Goal: Communication & Community: Answer question/provide support

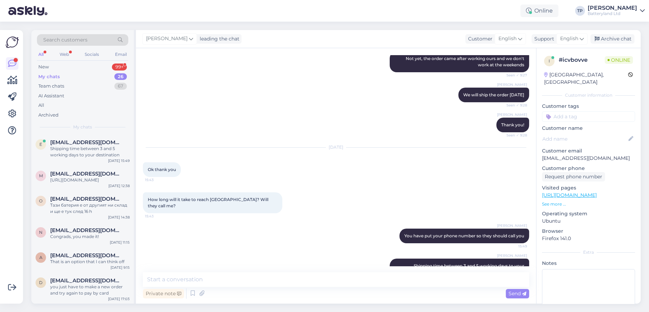
scroll to position [137, 0]
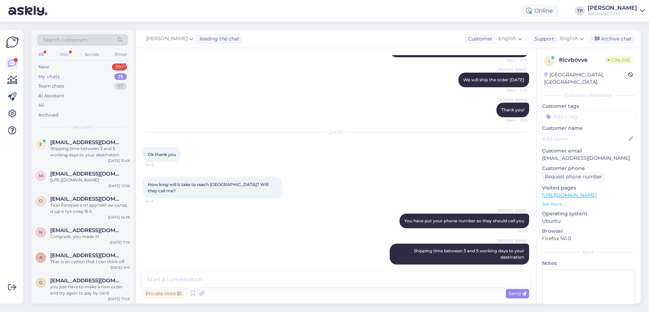
click at [66, 52] on div "Web" at bounding box center [64, 54] width 12 height 9
click at [94, 67] on div "New 1" at bounding box center [82, 67] width 91 height 10
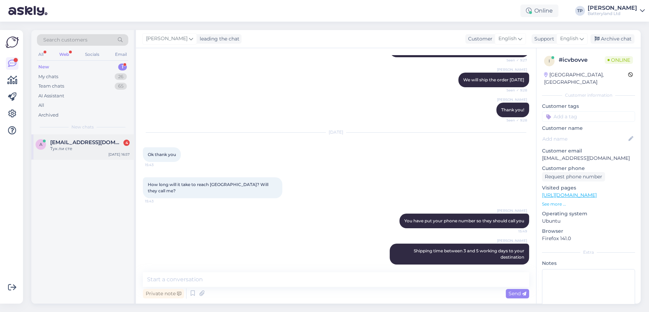
click at [94, 143] on span "[EMAIL_ADDRESS][DOMAIN_NAME]" at bounding box center [86, 142] width 72 height 6
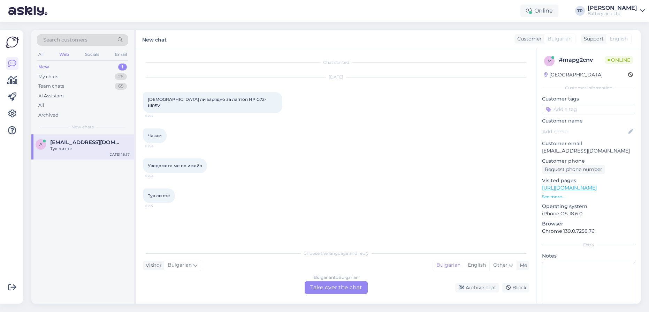
click at [324, 288] on div "Bulgarian to Bulgarian Take over the chat" at bounding box center [336, 287] width 63 height 13
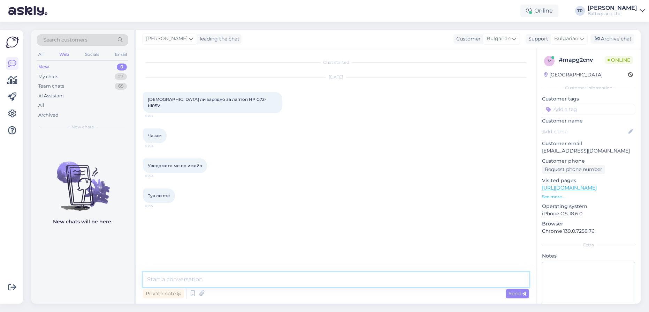
click at [276, 281] on textarea at bounding box center [336, 279] width 386 height 15
type textarea "T"
type textarea "S"
type textarea "с"
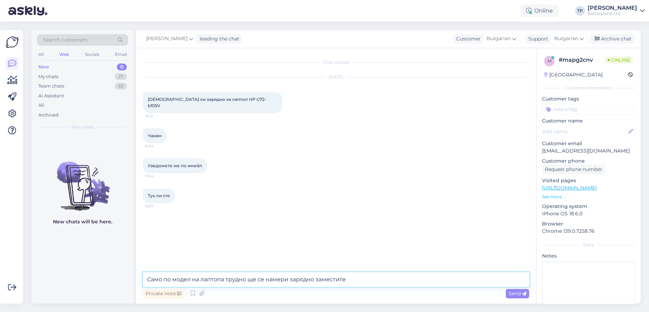
type textarea "Само по модел на лаптопа трудно ще се намери зарядно заместител"
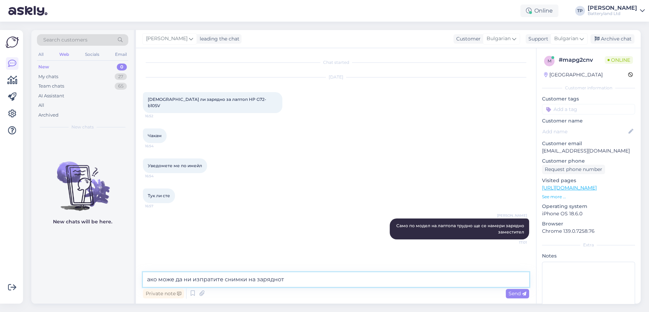
type textarea "ако може да ни изпратите снимки на зарядното"
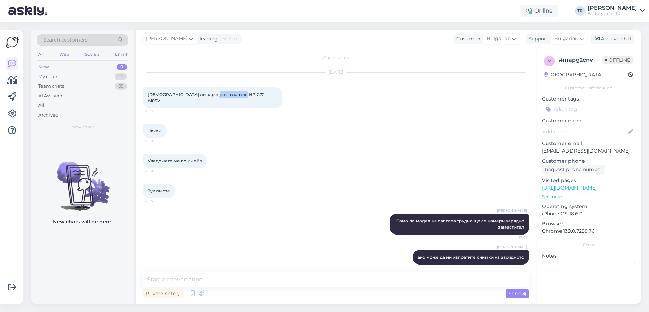
drag, startPoint x: 240, startPoint y: 94, endPoint x: 244, endPoint y: 94, distance: 4.5
click at [244, 94] on div "[DEMOGRAPHIC_DATA] ли зарядно за лаптоп HP G72-b10SV 16:52" at bounding box center [212, 97] width 139 height 21
copy span "HP G72-b10SV"
click at [206, 283] on textarea at bounding box center [336, 279] width 386 height 15
type textarea "Z"
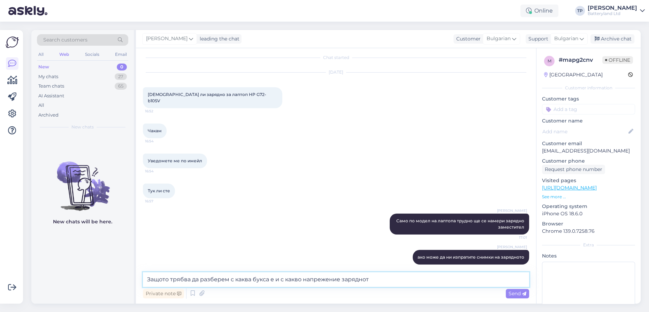
type textarea "Защото трябва да разберем с каква букса е и с какво напрежение зарядното"
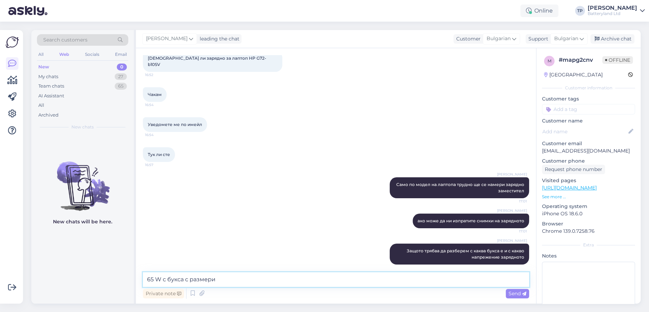
drag, startPoint x: 211, startPoint y: 279, endPoint x: 169, endPoint y: 276, distance: 42.6
click at [169, 276] on textarea "65 W с букса с размери" at bounding box center [336, 279] width 386 height 15
paste textarea "- 7.4mm 5.0mm"
type textarea "65 W с букса - 7.4mm 5.0mm ли е?"
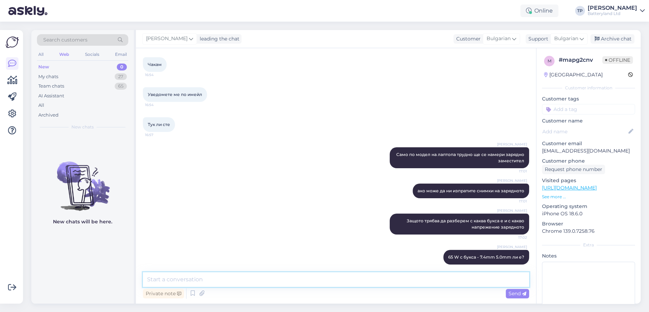
click at [216, 279] on textarea at bounding box center [336, 279] width 386 height 15
paste textarea "[URL][DOMAIN_NAME]"
type textarea "[URL][DOMAIN_NAME]"
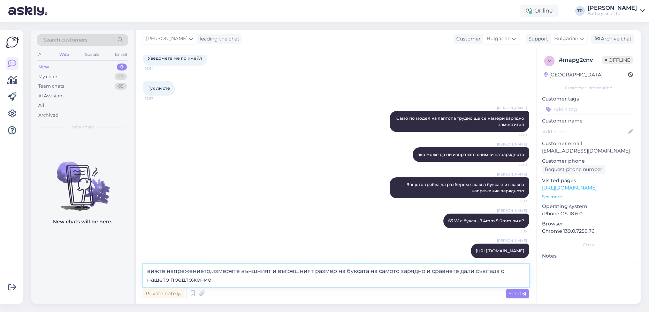
type textarea "вижте напрежението,измерете външният и вътрешният размер на буксата на самото з…"
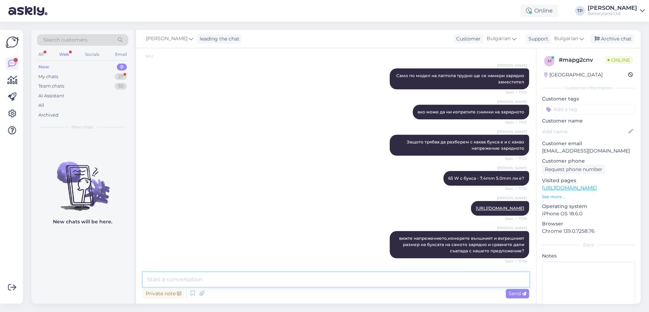
scroll to position [180, 0]
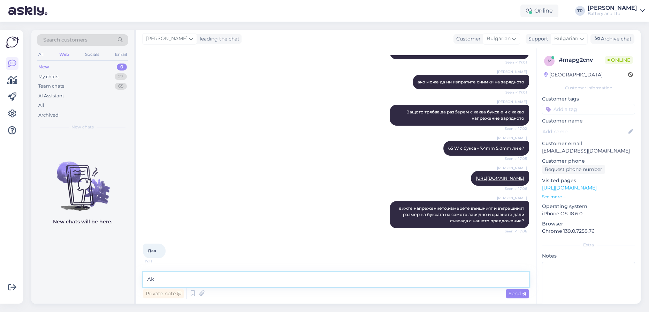
type textarea "A"
type textarea "Ако съвпадат всички параметри които изброих, то тогава можете да си го поръчкат…"
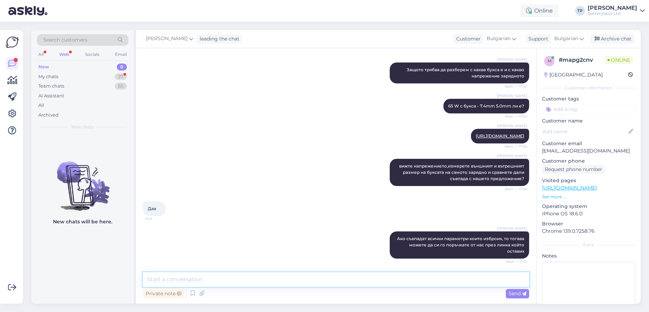
scroll to position [400, 0]
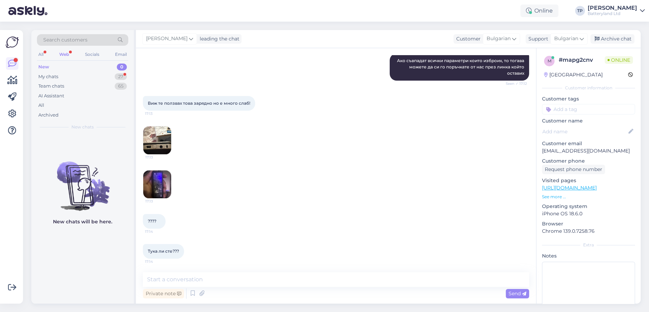
click at [155, 187] on img at bounding box center [157, 184] width 28 height 28
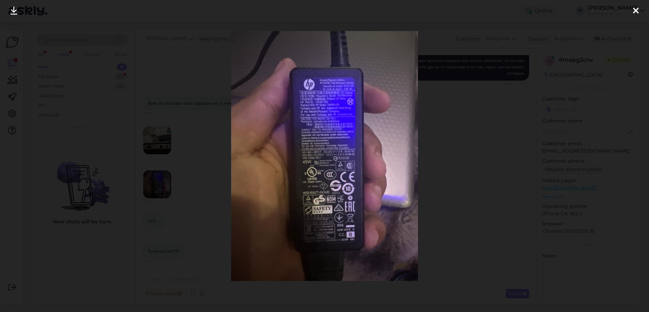
click at [310, 112] on img at bounding box center [324, 155] width 187 height 249
click at [633, 11] on icon at bounding box center [636, 11] width 6 height 9
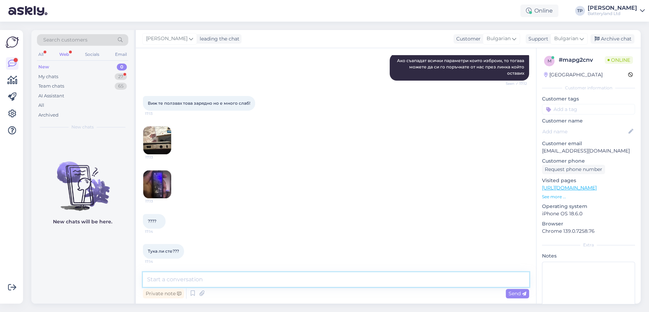
click at [240, 280] on textarea at bounding box center [336, 279] width 386 height 15
type textarea "Вашето е 45 W но и с 65 w ще работи добре лаптопа"
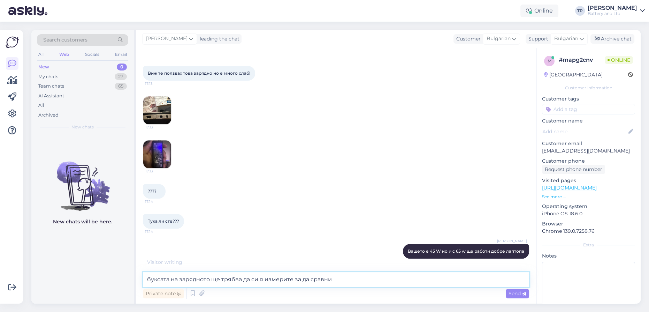
type textarea "буксата на зарядното ще трябва да си я измерите за да сравним"
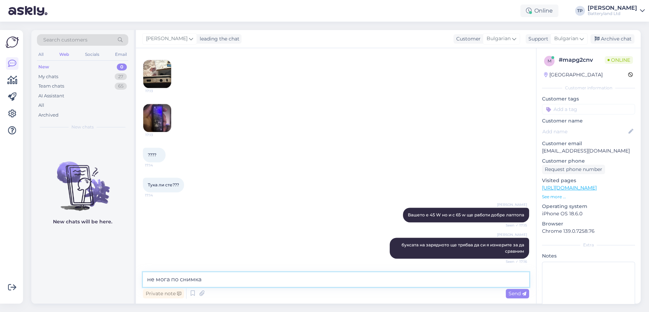
scroll to position [496, 0]
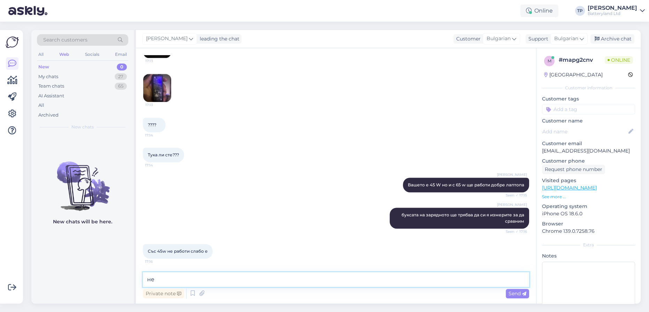
type textarea "н"
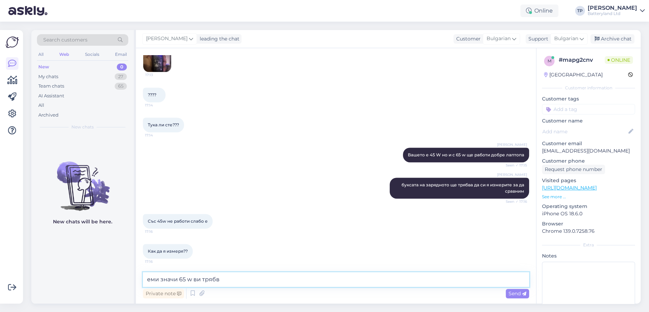
type textarea "еми значи 65 w ви трябва"
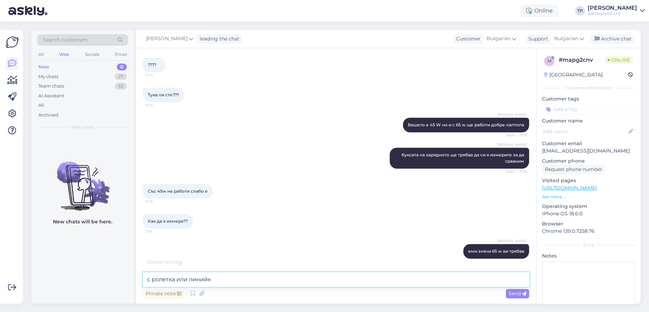
type textarea "с ролетка или линийка"
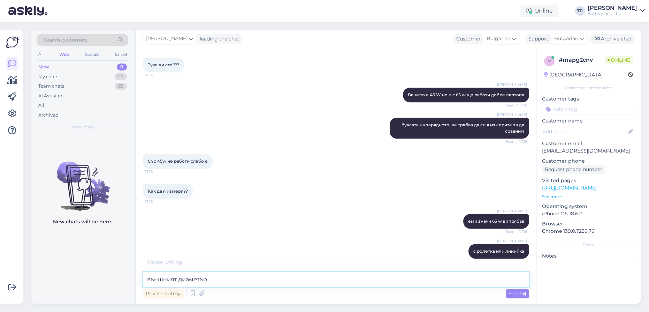
scroll to position [593, 0]
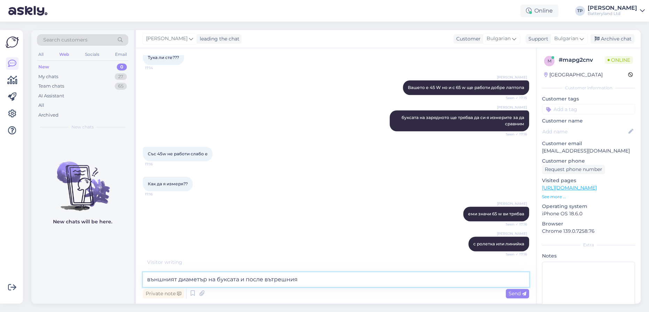
type textarea "външният диаметър на буксата и после вътрешният"
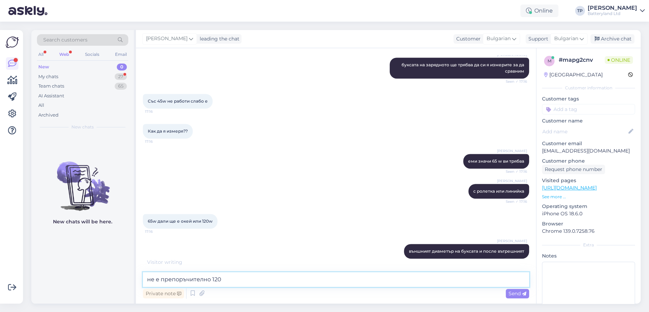
scroll to position [676, 0]
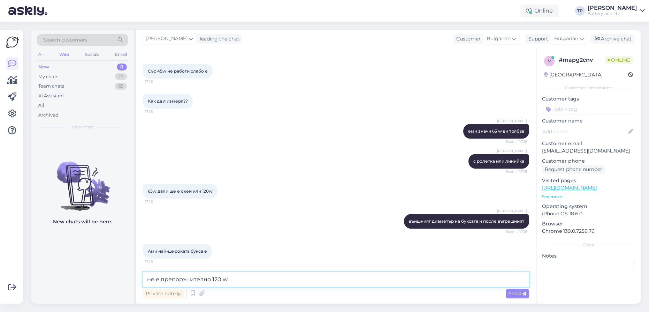
type textarea "не е препоръчително 120 w"
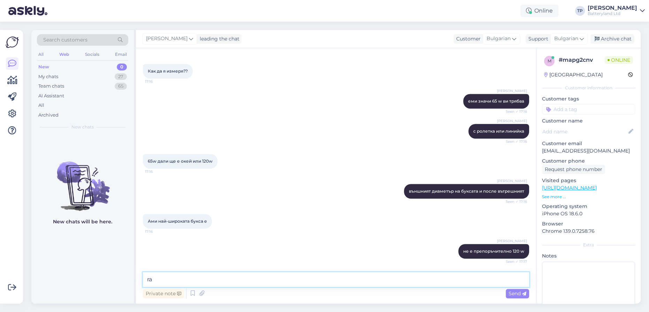
type textarea "r"
type textarea "т"
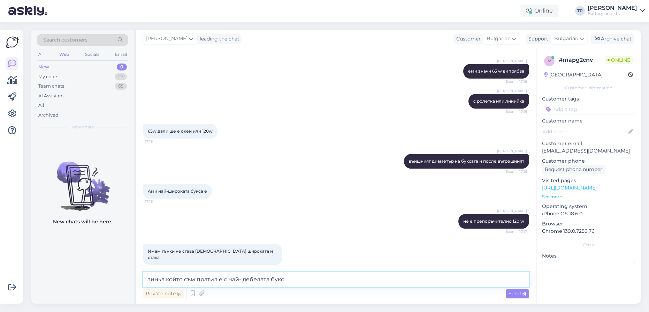
type textarea "линка който съм пратил е с най- дебелата букса"
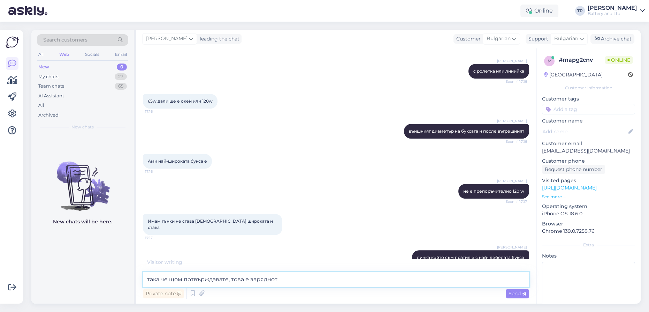
type textarea "така че щом потвърждавате, това е зарядното"
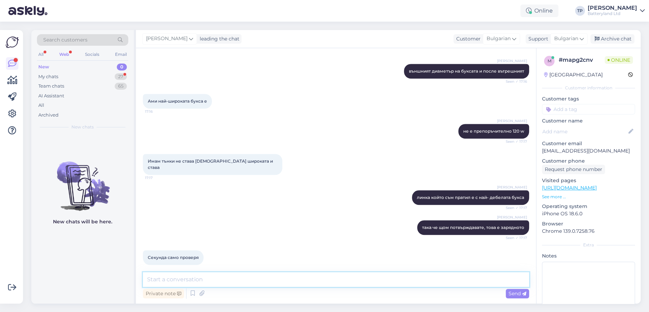
scroll to position [856, 0]
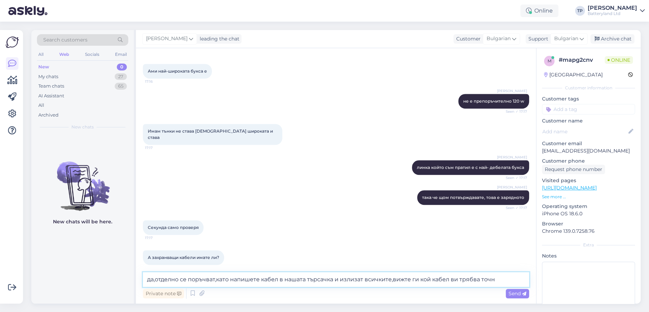
type textarea "да,отделно се поръчват,като напишете кабел в нашата търсачка и излизат всичките…"
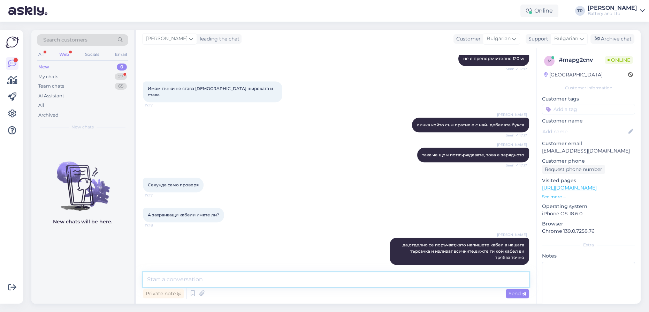
scroll to position [928, 0]
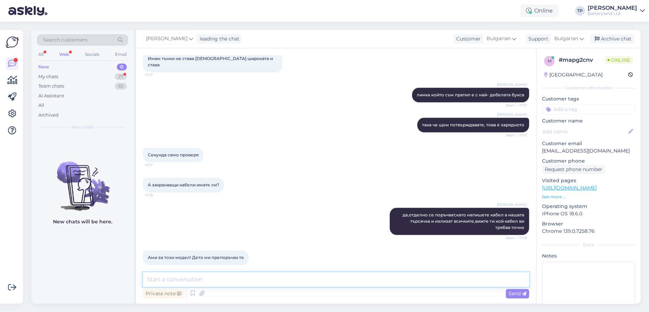
click at [171, 279] on textarea at bounding box center [336, 279] width 386 height 15
paste textarea "[URL][DOMAIN_NAME]"
type textarea "[URL][DOMAIN_NAME]"
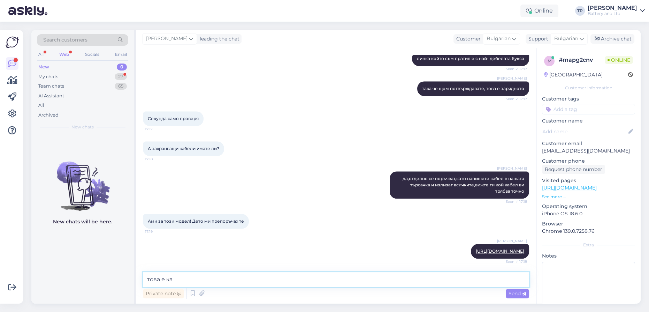
scroll to position [994, 0]
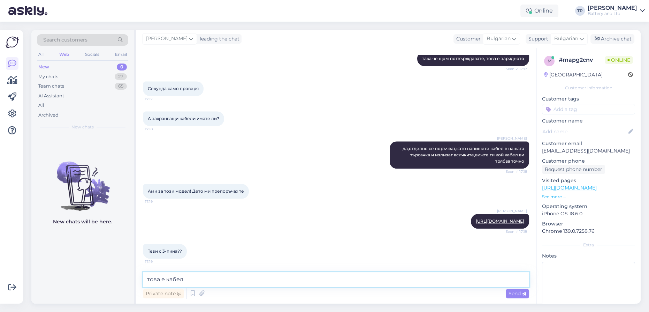
type textarea "това е кабела"
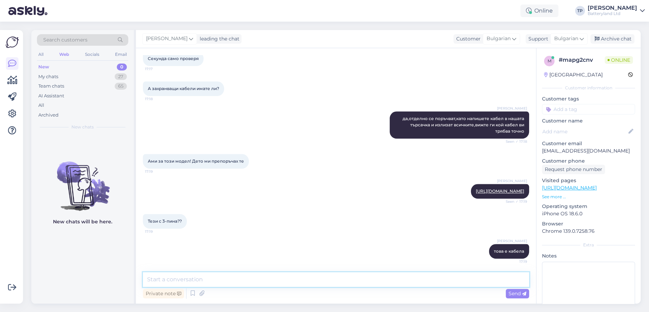
paste textarea "[URL][DOMAIN_NAME]"
type textarea "[URL][DOMAIN_NAME]"
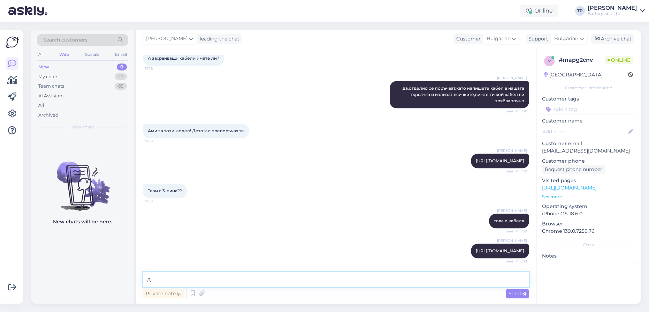
type textarea "да"
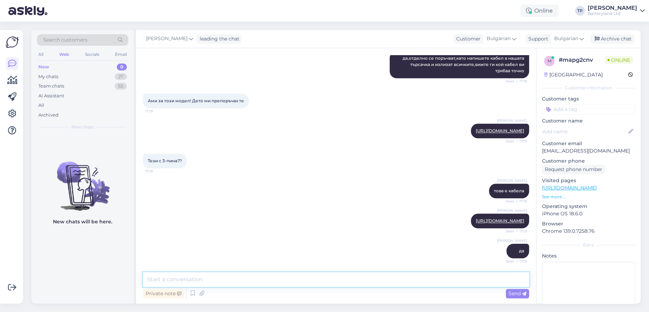
scroll to position [1120, 0]
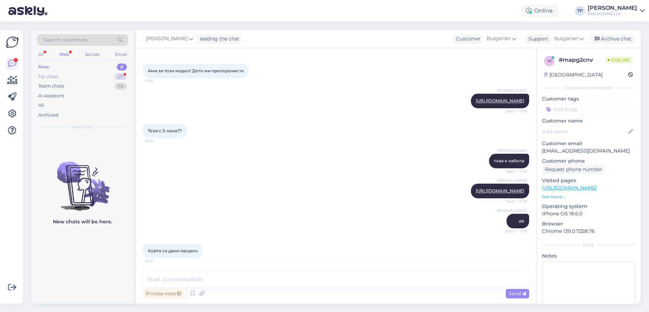
click at [102, 72] on div "My chats 27" at bounding box center [82, 77] width 91 height 10
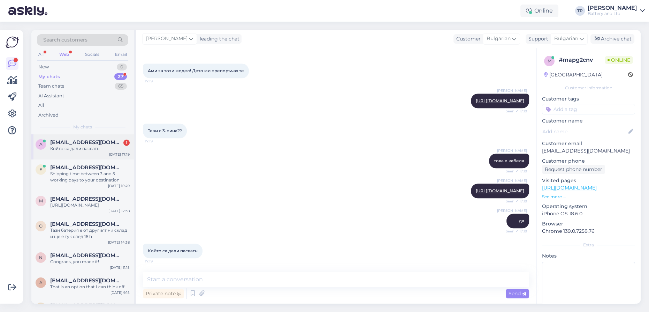
click at [96, 140] on span "[EMAIL_ADDRESS][DOMAIN_NAME]" at bounding box center [86, 142] width 72 height 6
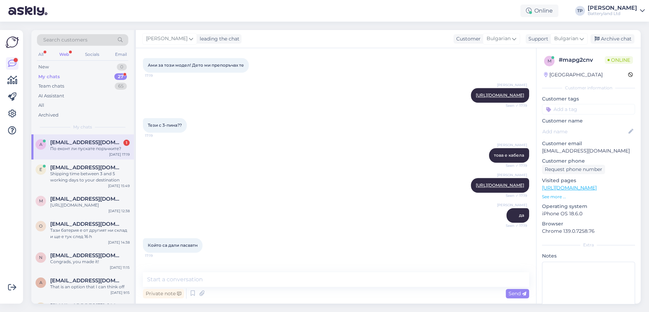
scroll to position [1150, 0]
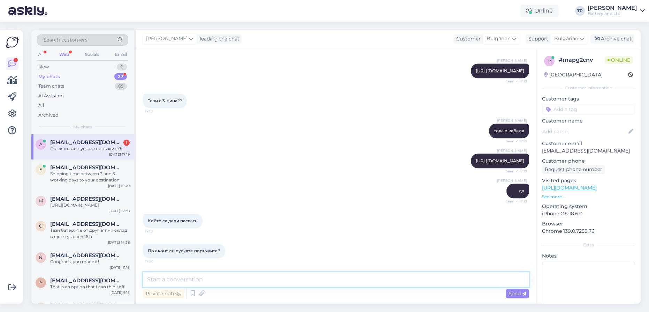
click at [197, 281] on textarea at bounding box center [336, 279] width 386 height 15
type textarea "екон или спиди"
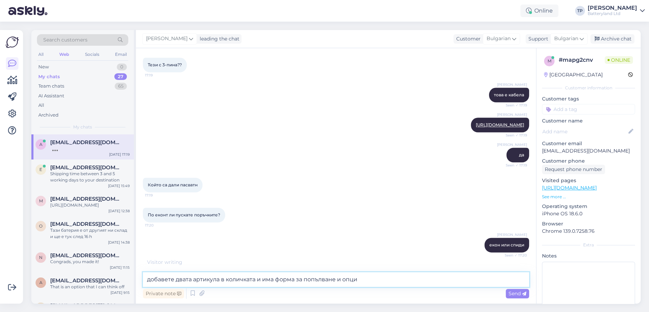
scroll to position [1210, 0]
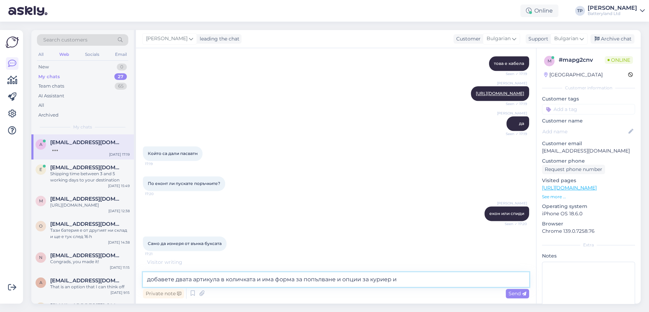
type textarea "добавете двата артикула в количката и има форма за попълване и опции за куриер"
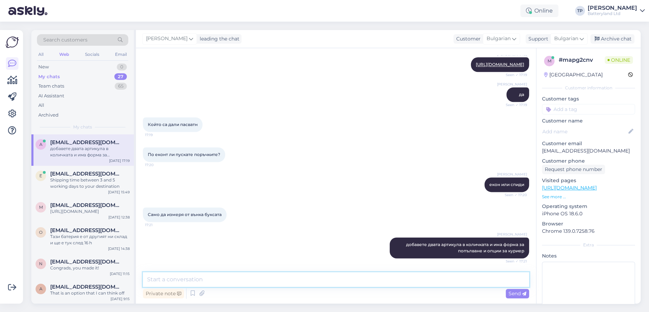
scroll to position [1277, 0]
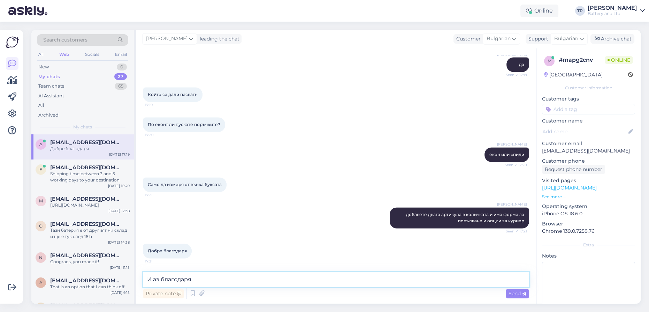
type textarea "И аз благодаря!"
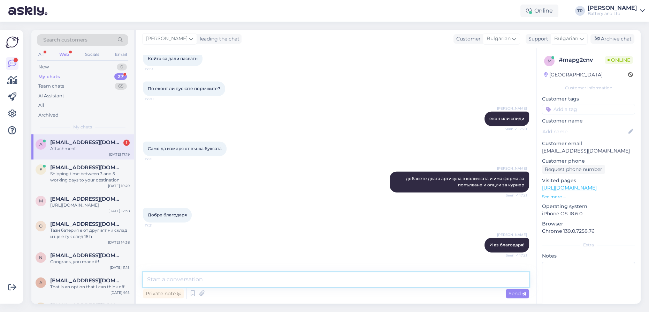
scroll to position [1350, 0]
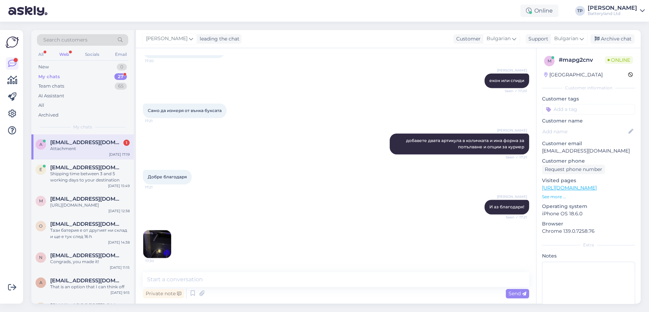
click at [158, 243] on img at bounding box center [157, 244] width 28 height 28
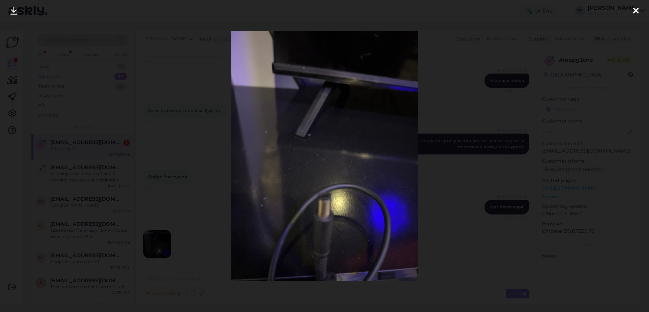
scroll to position [1394, 0]
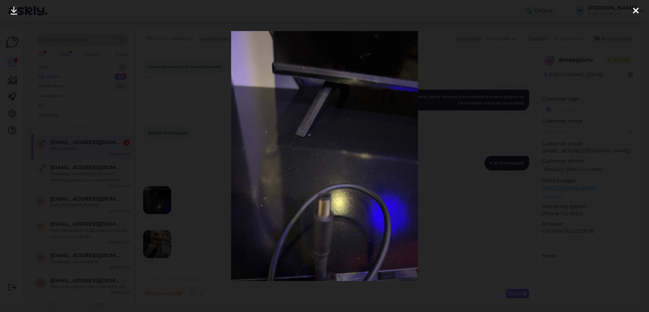
click at [638, 7] on div at bounding box center [636, 11] width 14 height 22
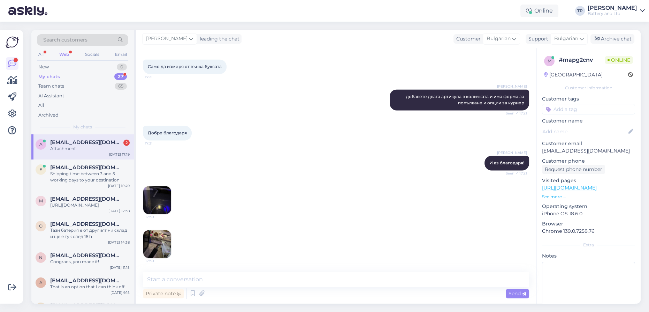
click at [160, 245] on img at bounding box center [157, 244] width 28 height 28
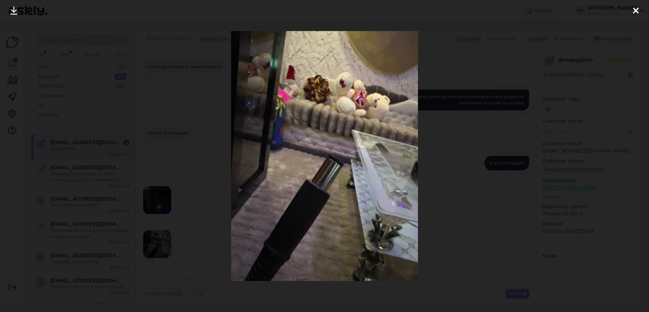
click at [633, 12] on icon at bounding box center [636, 11] width 6 height 9
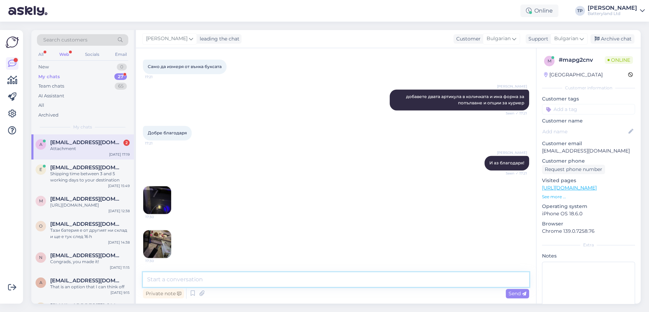
click at [202, 281] on textarea at bounding box center [336, 279] width 386 height 15
type textarea "Изглежда на същата букса"
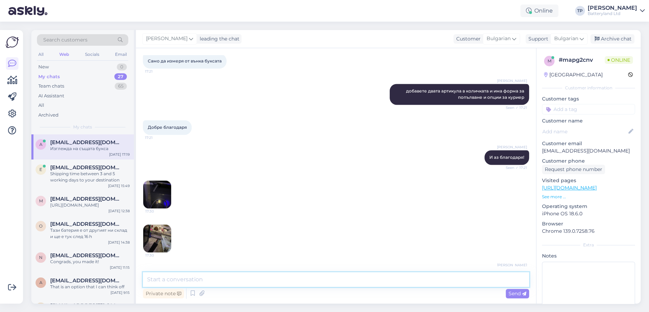
scroll to position [1424, 0]
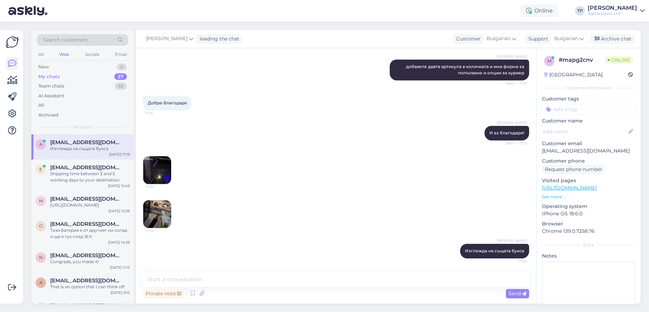
click at [162, 214] on img at bounding box center [157, 214] width 28 height 28
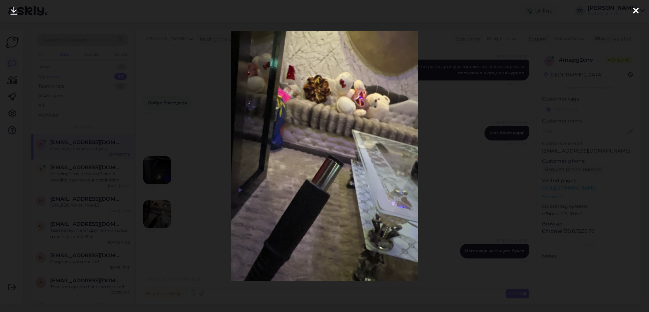
click at [633, 12] on icon at bounding box center [636, 11] width 6 height 9
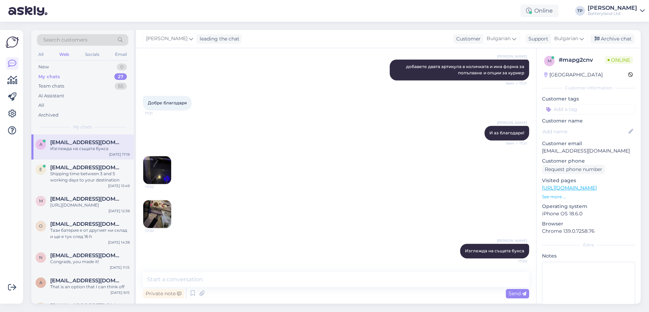
click at [157, 175] on img at bounding box center [157, 170] width 28 height 28
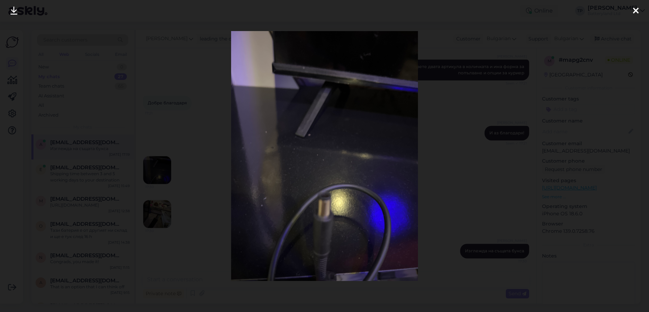
click at [635, 11] on icon at bounding box center [636, 11] width 6 height 9
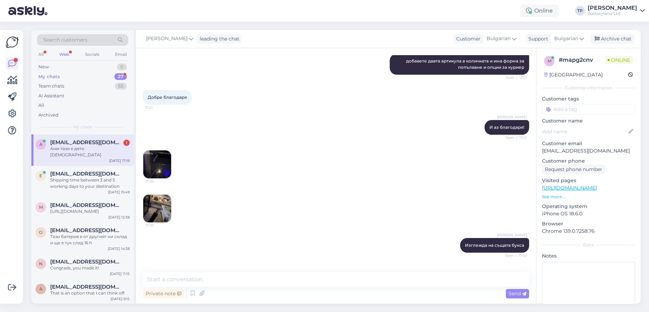
scroll to position [1454, 0]
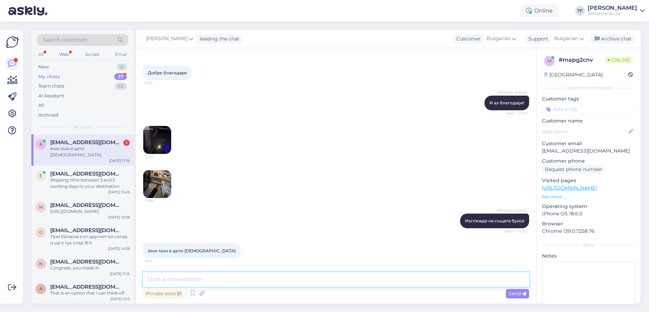
click at [215, 277] on textarea at bounding box center [336, 279] width 386 height 15
type textarea "ок,можете тогава да си поръчате зарядното и захранващият кабел през двата линка…"
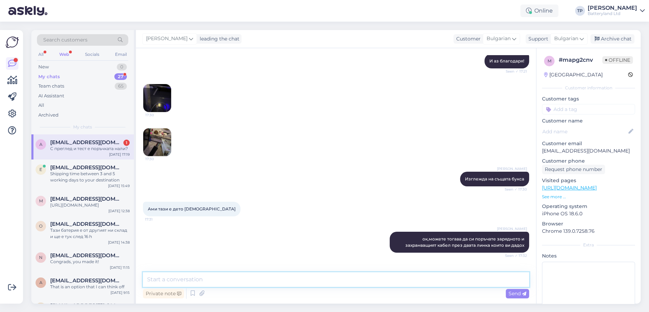
scroll to position [1520, 0]
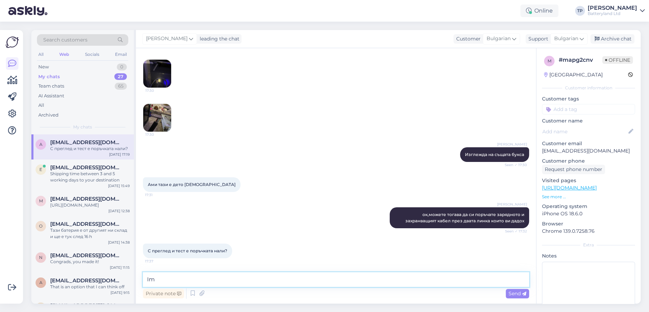
type textarea "I"
type textarea "Имате право на 30 деневен срок на връщане,по принцип не слагаме тест"
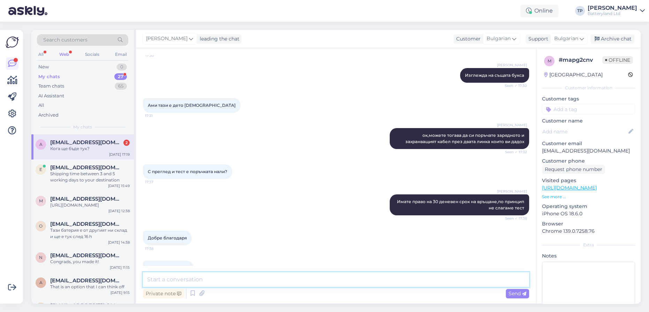
scroll to position [1616, 0]
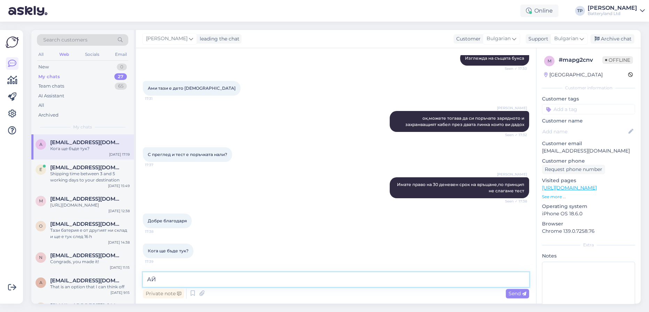
type textarea "[PERSON_NAME]"
type textarea "като я изпратим утре, на следващият ден ще е на адреса за доставка или в офис н…"
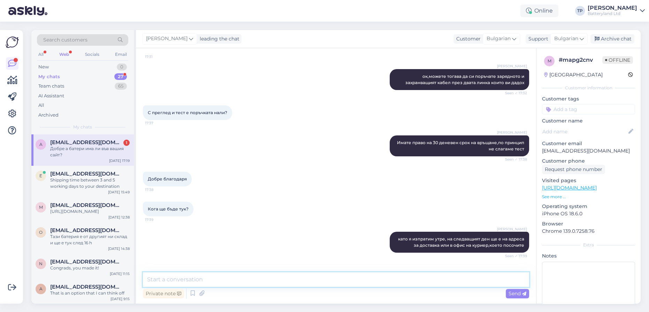
scroll to position [1683, 0]
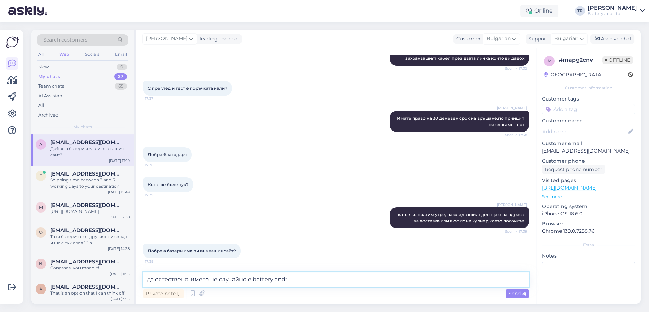
type textarea "да естествено, името не случайно е batteryland:)"
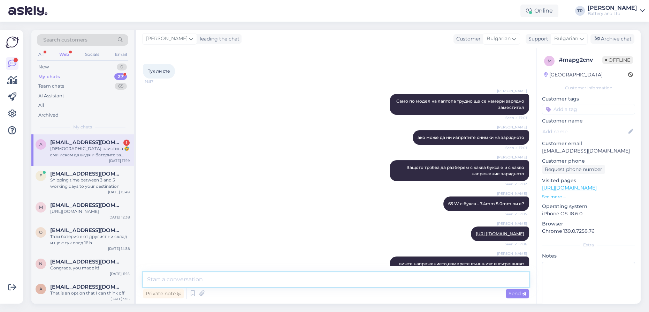
scroll to position [0, 0]
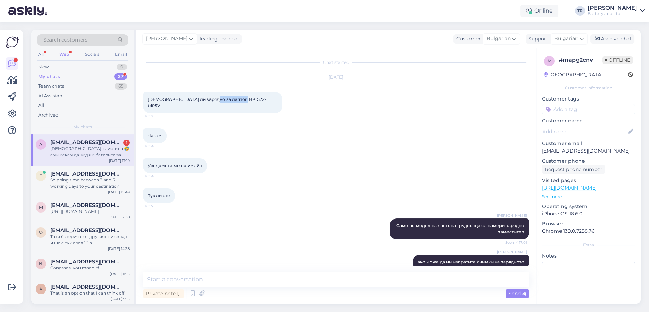
drag, startPoint x: 211, startPoint y: 99, endPoint x: 243, endPoint y: 99, distance: 31.7
click at [243, 99] on div "[DEMOGRAPHIC_DATA] ли зарядно за лаптоп HP G72-b10SV 16:52" at bounding box center [212, 102] width 139 height 21
copy span "HP G72-b10SV"
click at [190, 278] on textarea at bounding box center [336, 279] width 386 height 15
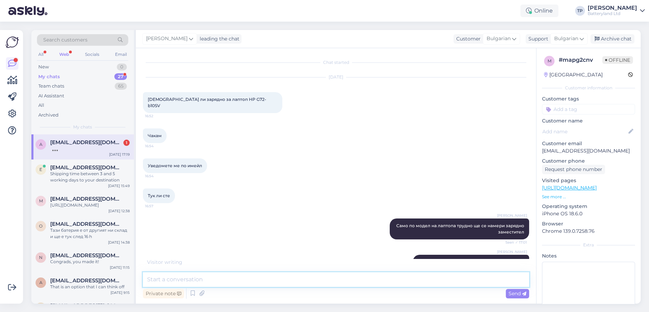
type textarea "Z"
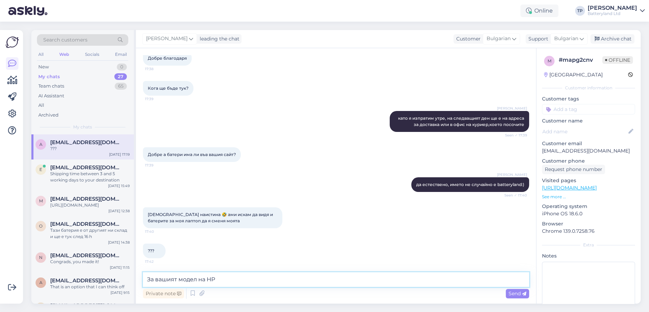
paste textarea "G72-b Series"
type textarea "За вашият модел на HP G72-b Series ми излиза тази батерия"
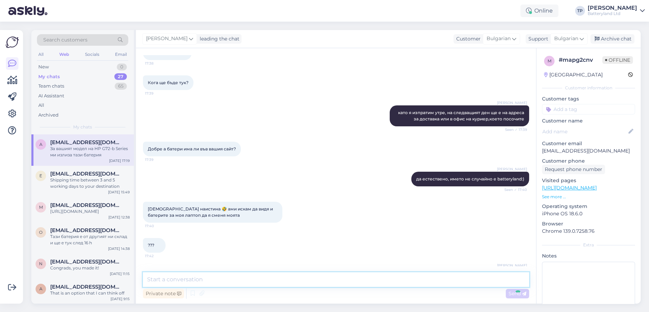
scroll to position [1815, 0]
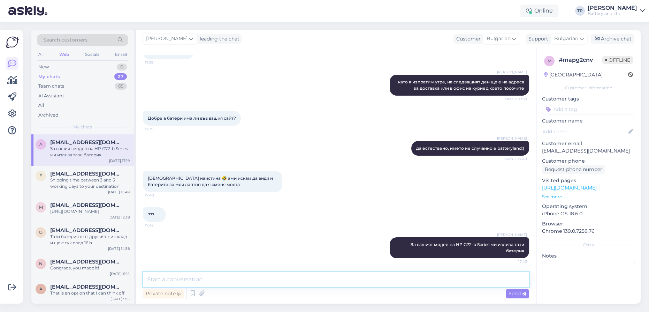
paste textarea "[URL][DOMAIN_NAME]"
type textarea "[URL][DOMAIN_NAME]"
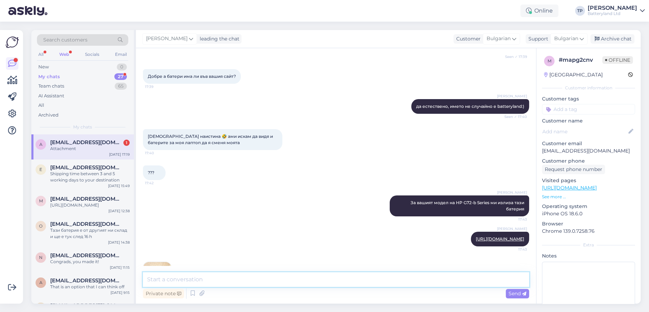
scroll to position [1895, 0]
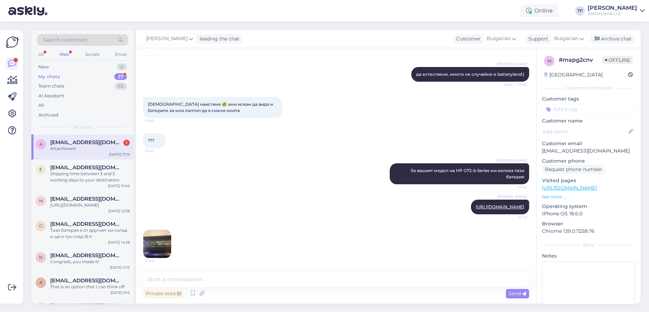
click at [166, 241] on img at bounding box center [157, 244] width 28 height 28
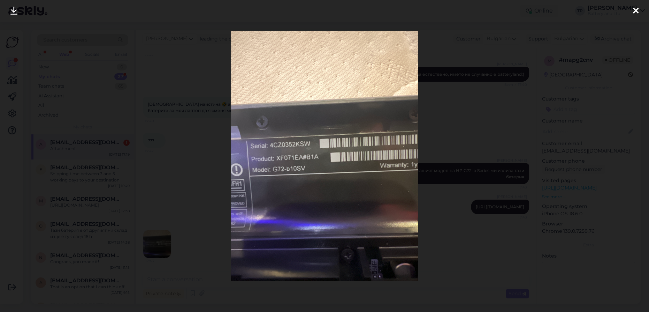
click at [632, 7] on div at bounding box center [636, 11] width 14 height 22
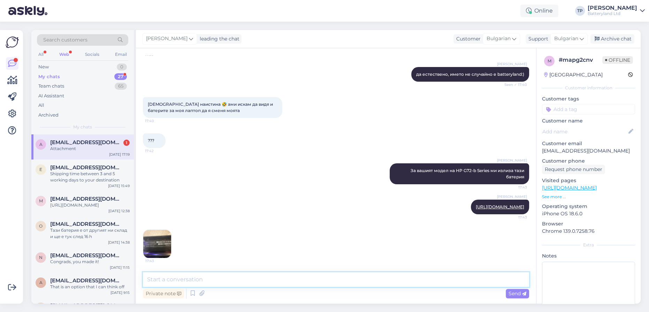
click at [203, 277] on textarea at bounding box center [336, 279] width 386 height 15
type textarea "Извадете батерията от лаптопа и нея снимайте да сравним"
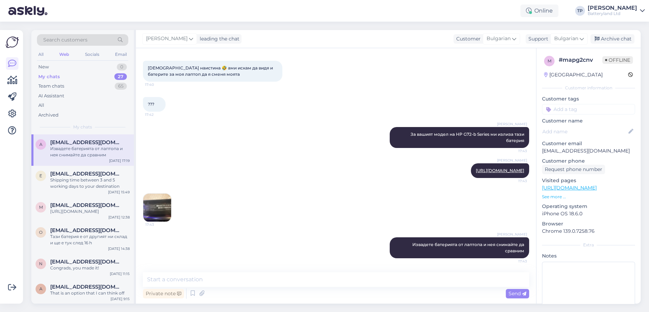
click at [156, 210] on img at bounding box center [157, 207] width 28 height 28
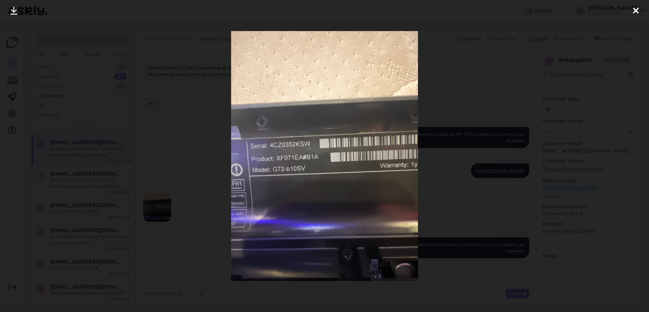
click at [568, 156] on div at bounding box center [324, 156] width 649 height 312
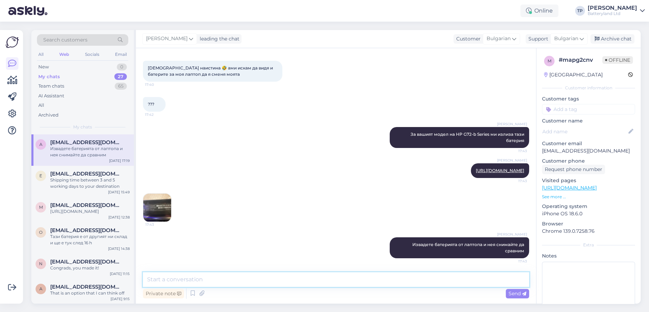
click at [220, 281] on textarea at bounding box center [336, 279] width 386 height 15
type textarea "Пратих ви линк на батерията,можете да го погледнете и да сравните с вашата"
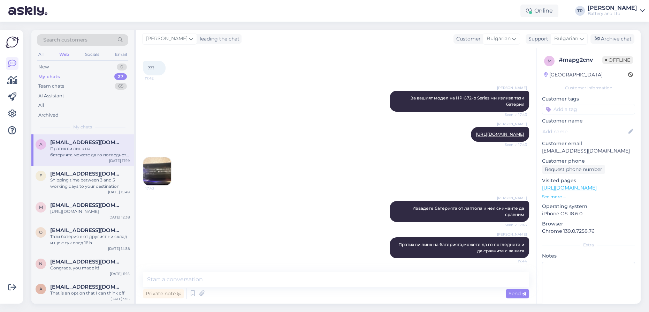
click at [156, 175] on img at bounding box center [157, 171] width 28 height 28
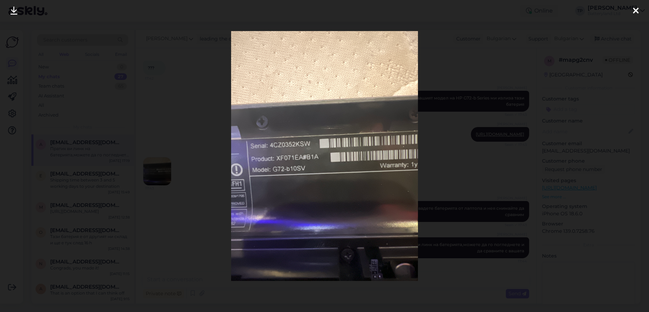
click at [184, 167] on div at bounding box center [324, 156] width 649 height 312
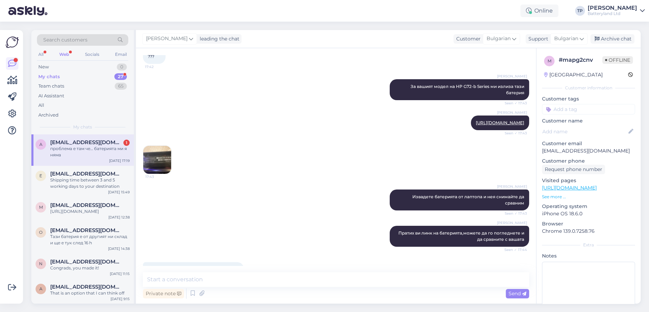
scroll to position [1997, 0]
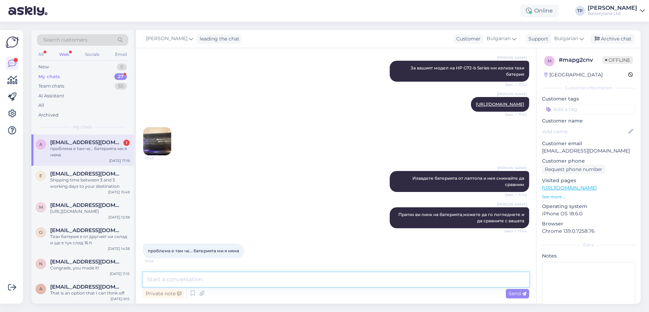
click at [202, 280] on textarea at bounding box center [336, 279] width 386 height 15
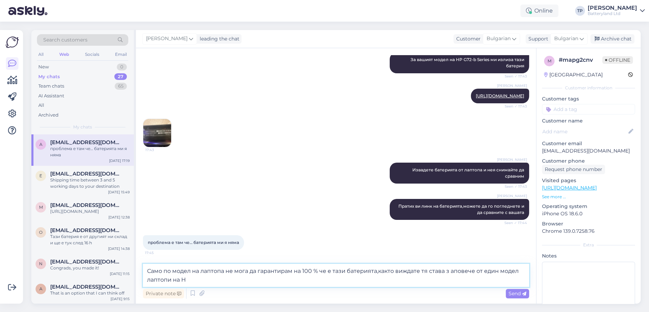
type textarea "Само по модел на лаптопа не мога да гарантирам на 100 % че е тази батерията,как…"
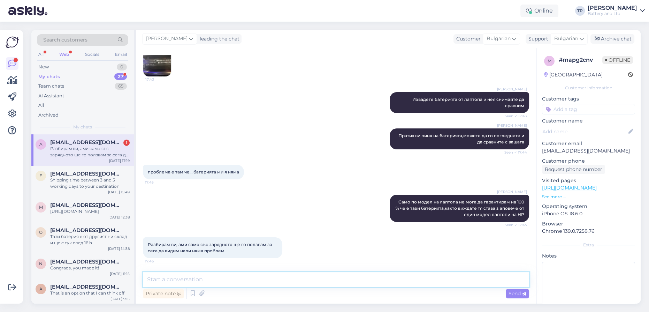
scroll to position [2112, 0]
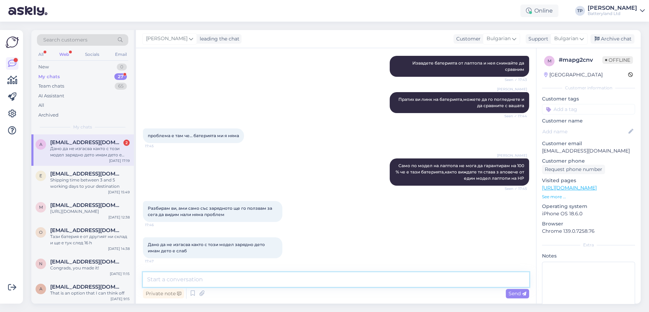
click at [170, 284] on textarea at bounding box center [336, 279] width 386 height 15
type textarea "P"
type textarea "M"
type textarea "Можете да я поръчате и да я върнете ако не става"
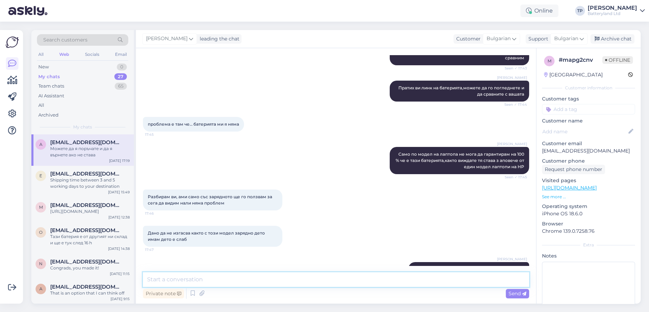
scroll to position [2142, 0]
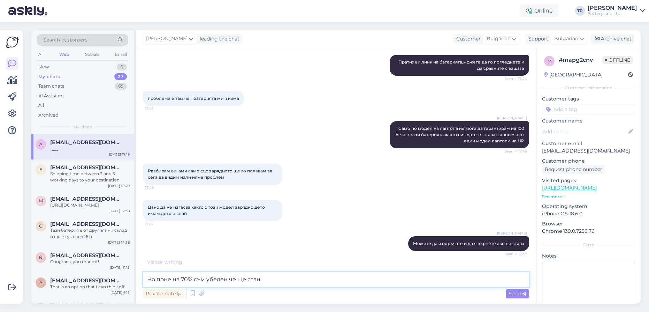
type textarea "Но поне на 70% съм убеден че ще стане"
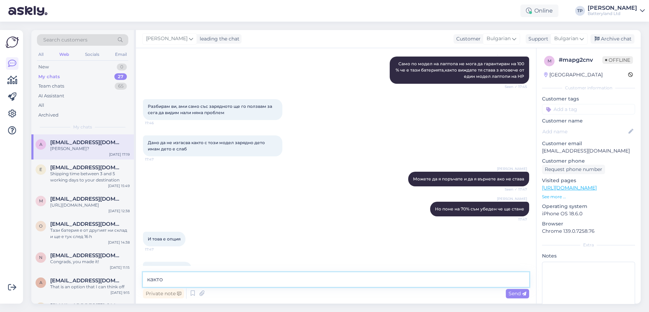
scroll to position [2232, 0]
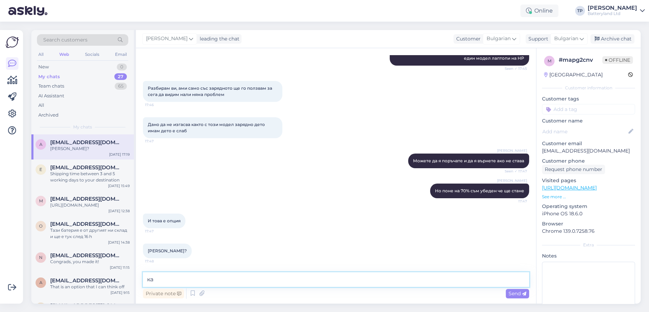
type textarea "к"
click at [208, 282] on textarea at bounding box center [336, 279] width 386 height 15
paste textarea "[URL][DOMAIN_NAME]"
type textarea "[URL][DOMAIN_NAME]"
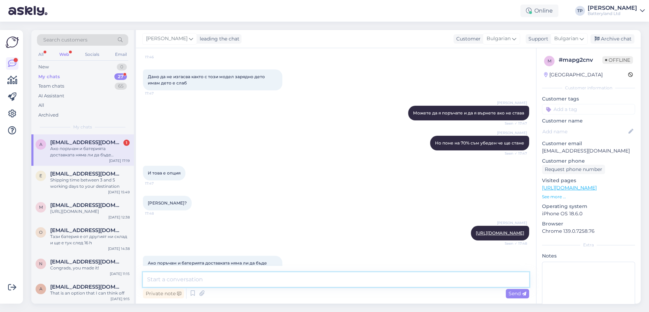
scroll to position [2305, 0]
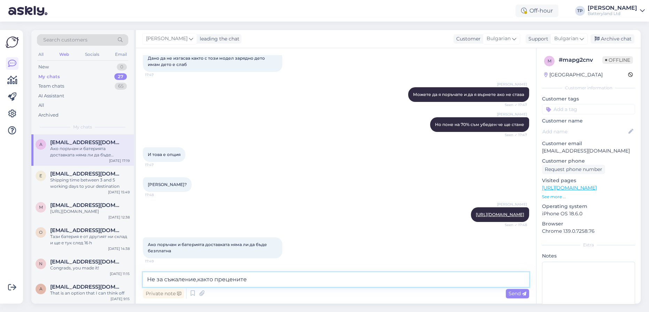
type textarea "Не за съжаление,както прецените"
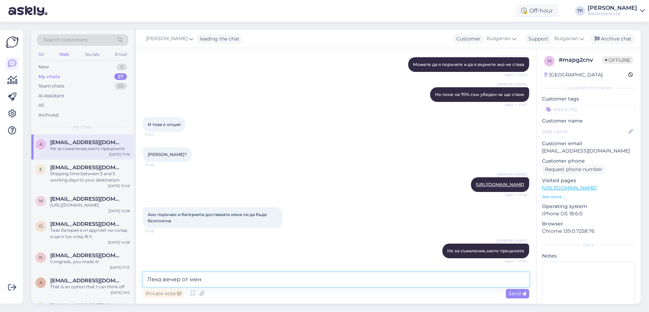
type textarea "Лека вечер от мен!"
